Goal: Find specific page/section: Find specific page/section

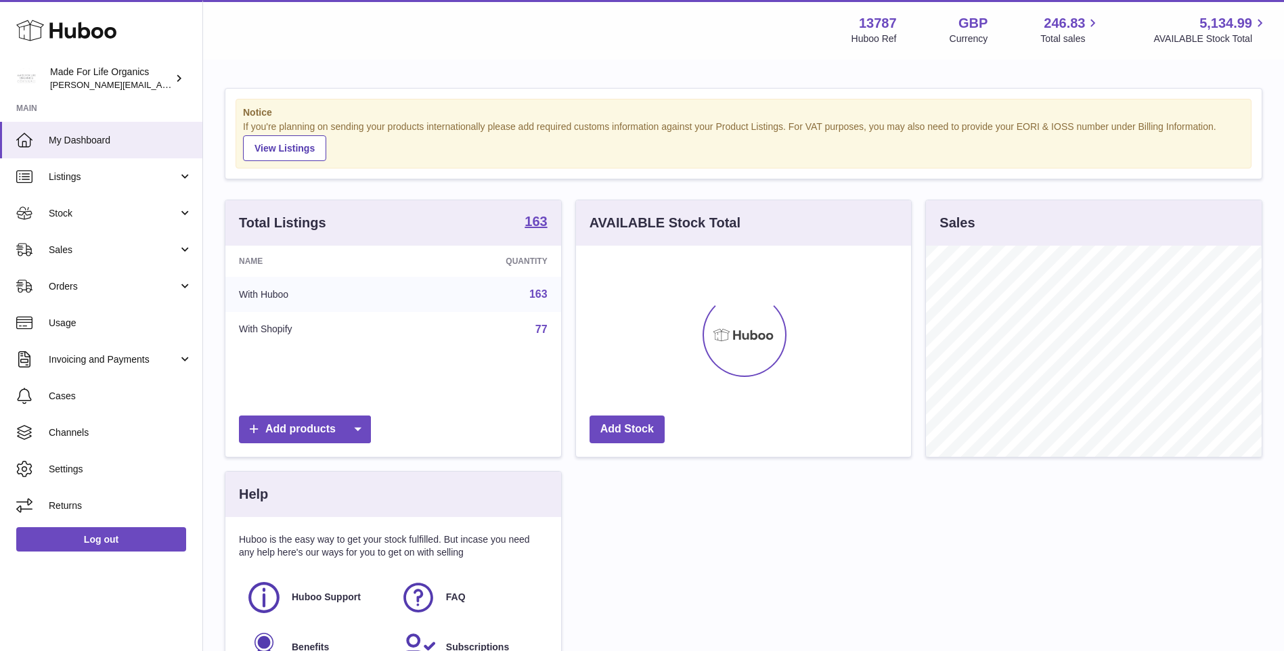
scroll to position [211, 335]
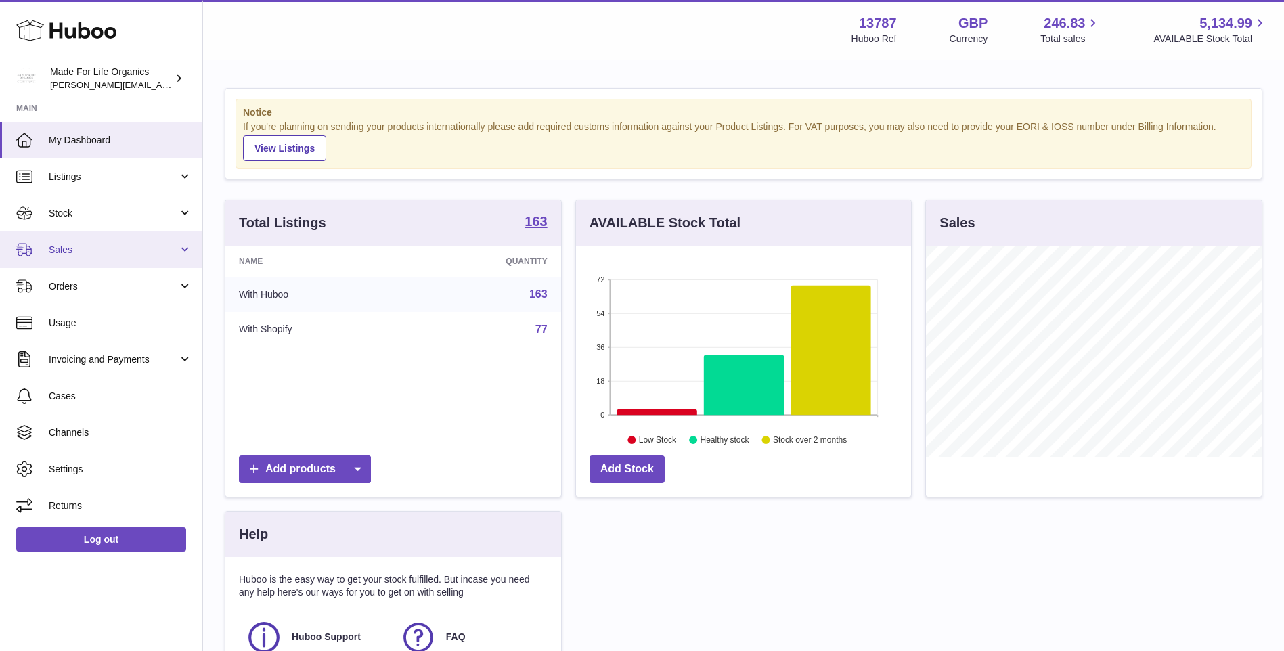
click at [64, 250] on span "Sales" at bounding box center [113, 250] width 129 height 13
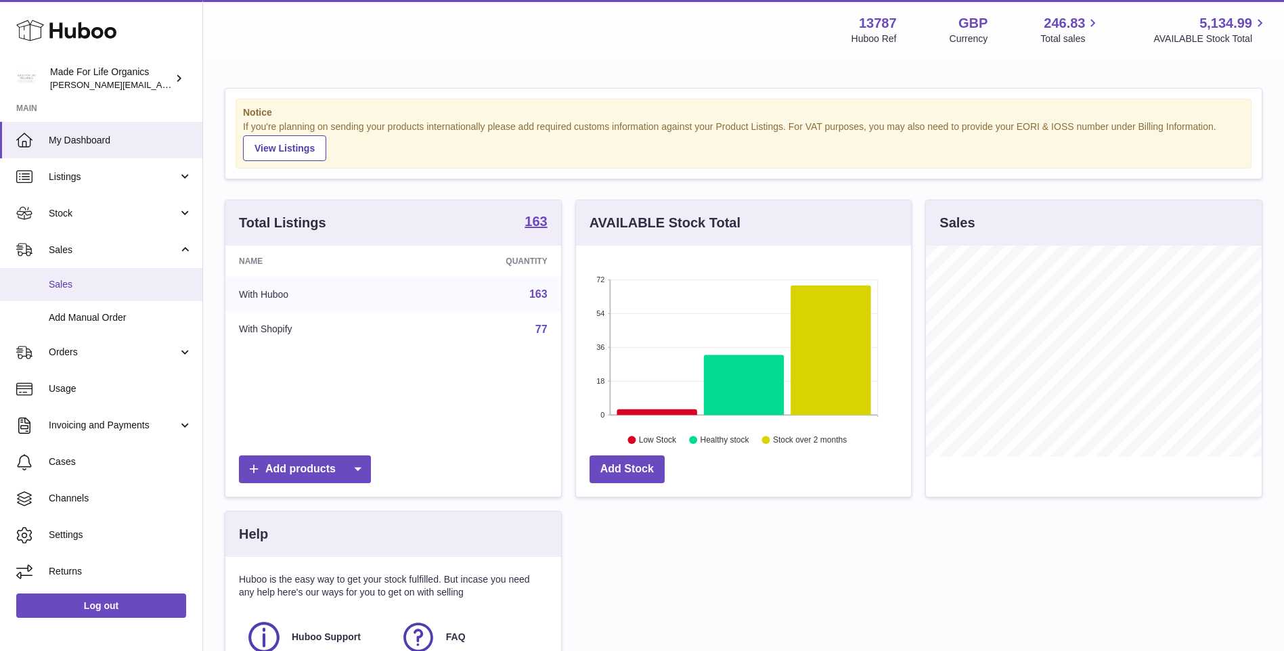
click at [68, 281] on span "Sales" at bounding box center [120, 284] width 143 height 13
